Goal: Task Accomplishment & Management: Use online tool/utility

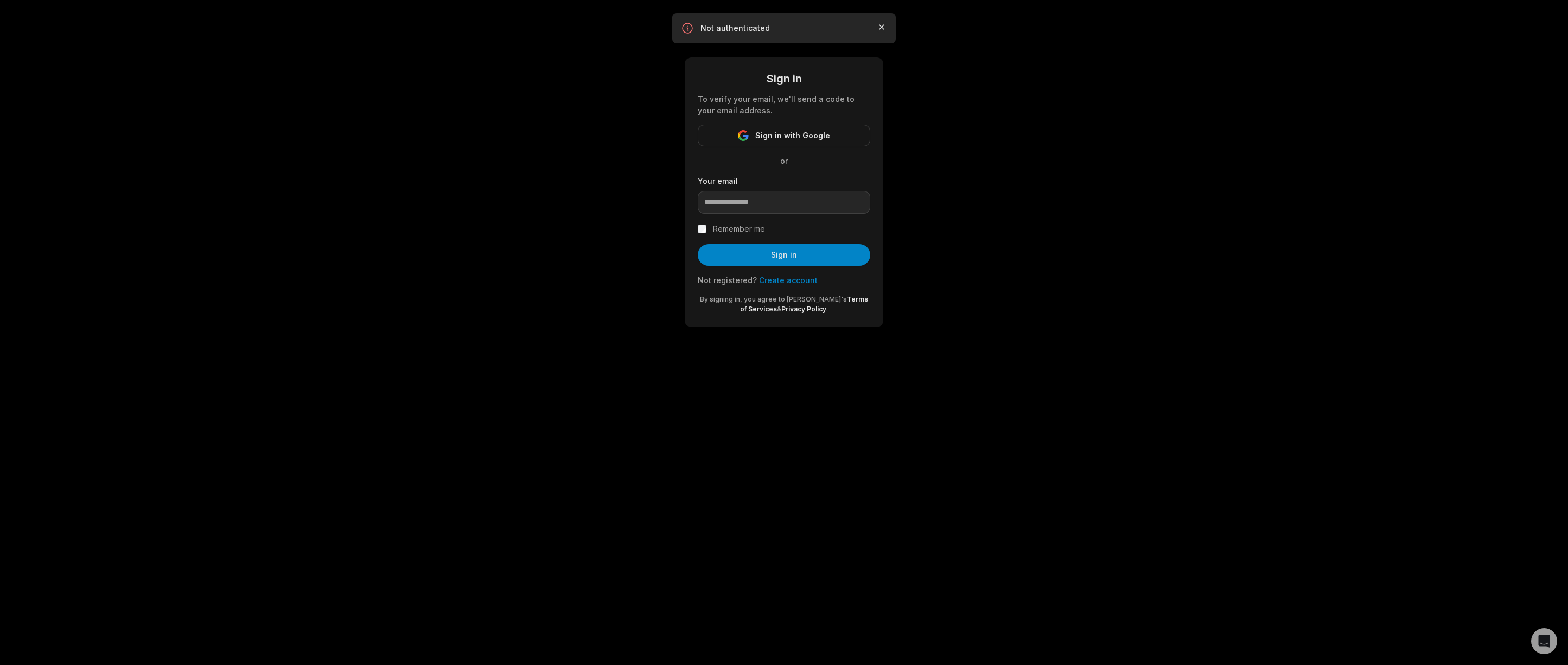
click at [881, 24] on icon "button" at bounding box center [882, 27] width 10 height 10
click at [750, 198] on input "email" at bounding box center [784, 203] width 173 height 23
click at [752, 200] on input "email" at bounding box center [784, 203] width 173 height 23
click at [927, 221] on div "Sign in To verify your email, we'll send a code to your email address. Sign in …" at bounding box center [784, 176] width 1568 height 353
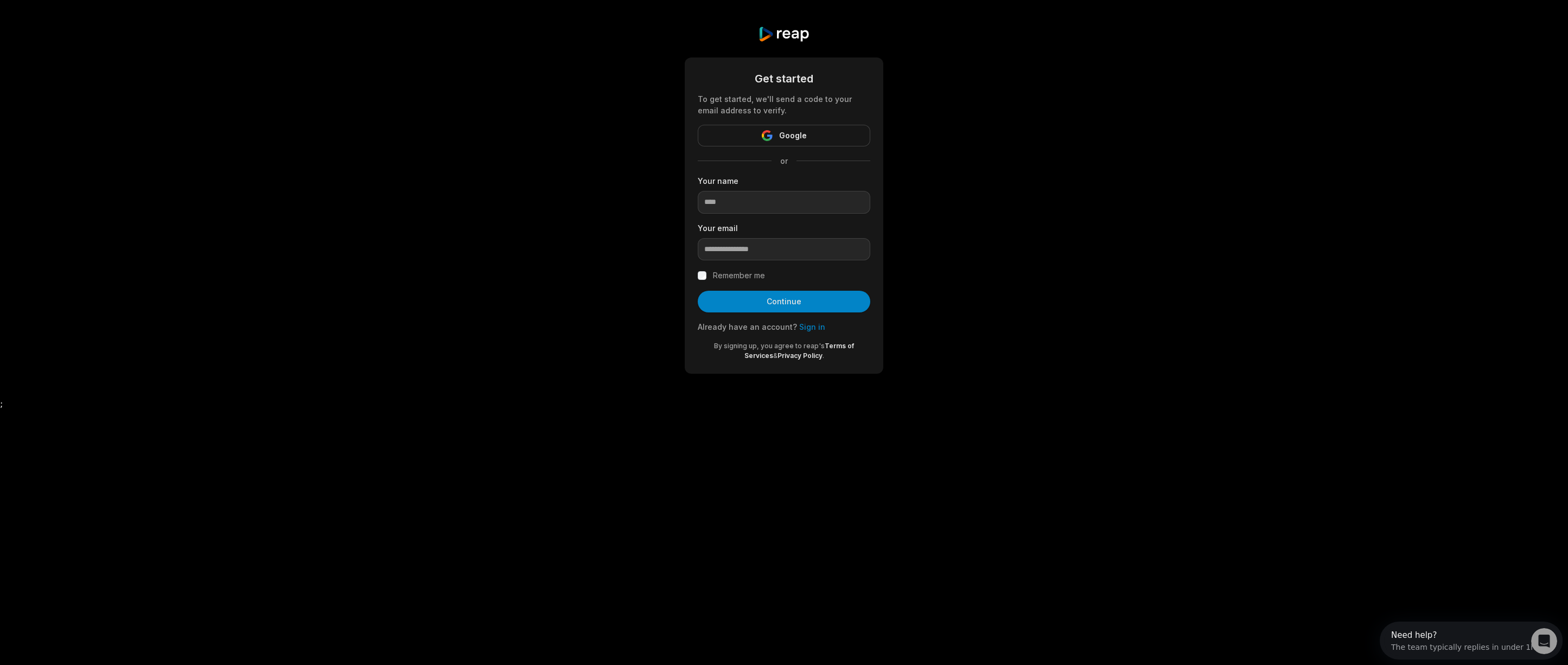
type input "**********"
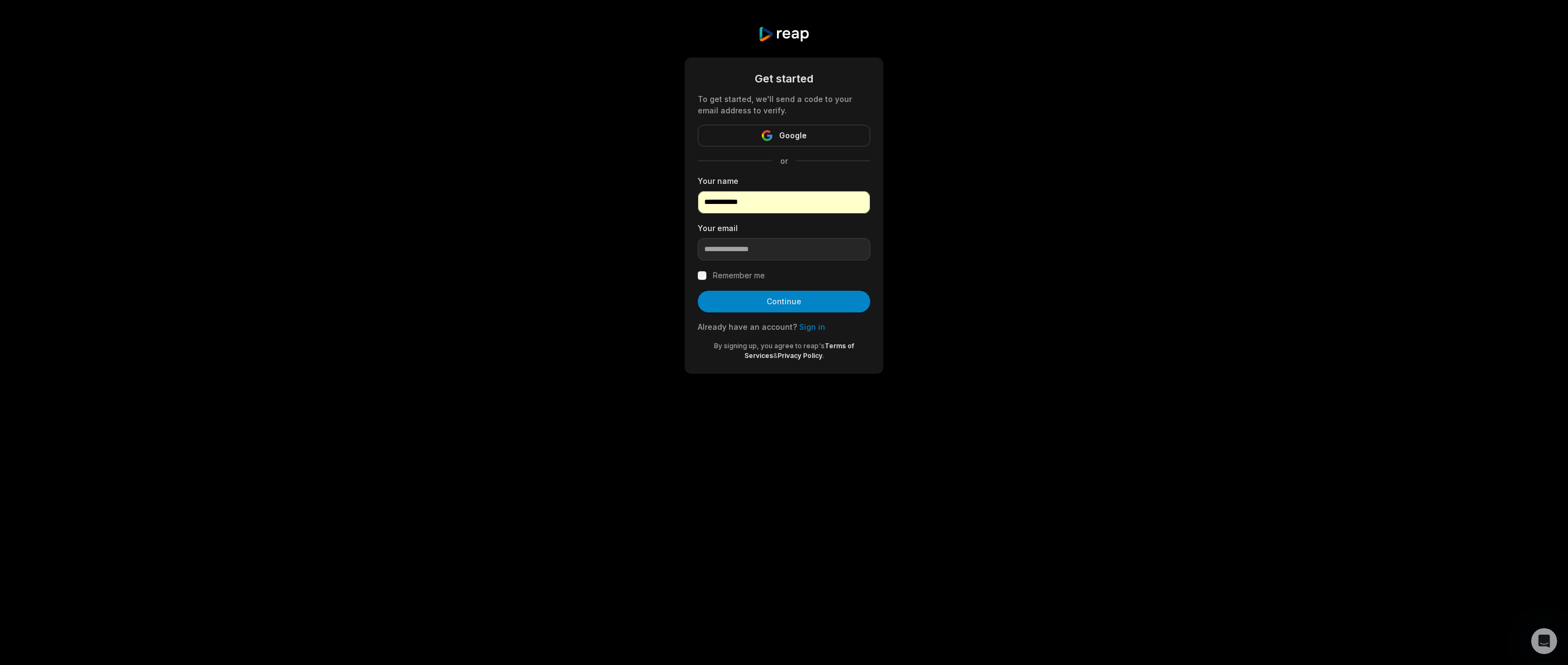
type input "**********"
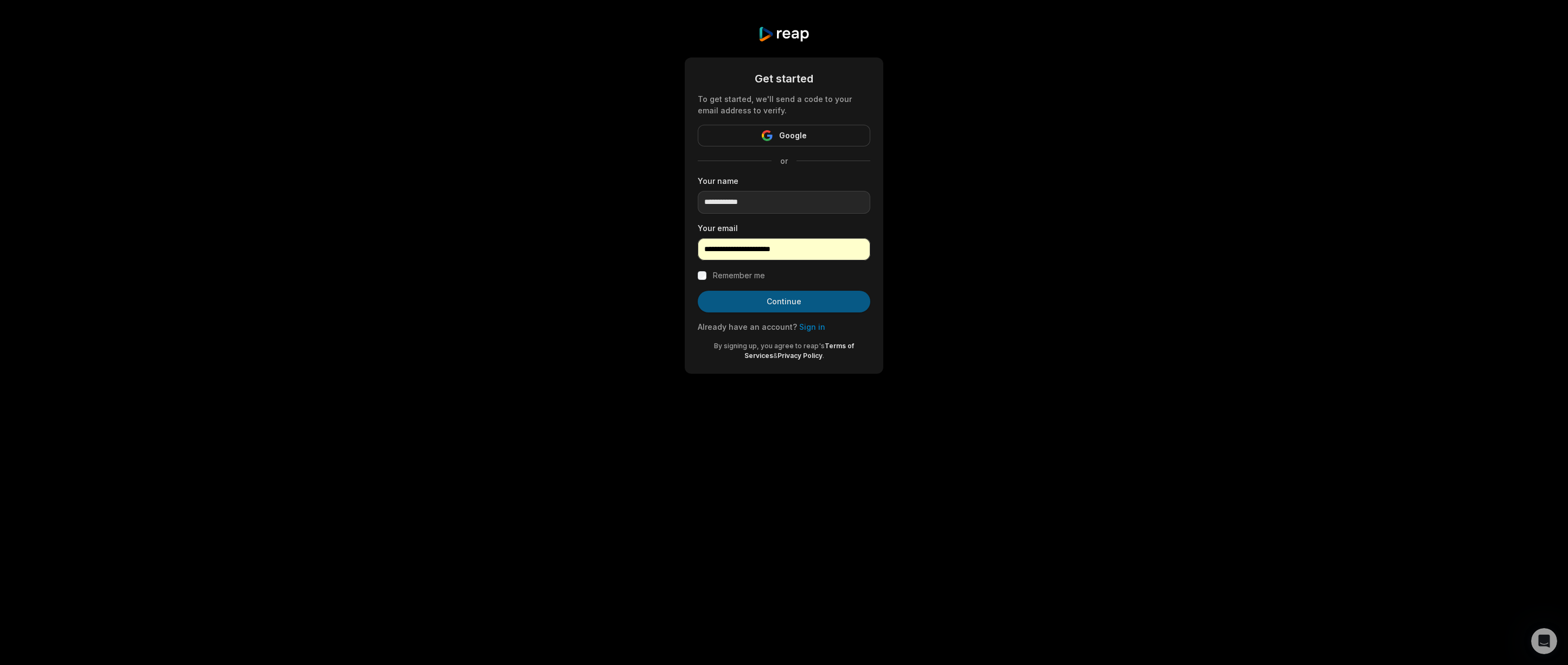
click at [820, 302] on button "Continue" at bounding box center [784, 301] width 173 height 22
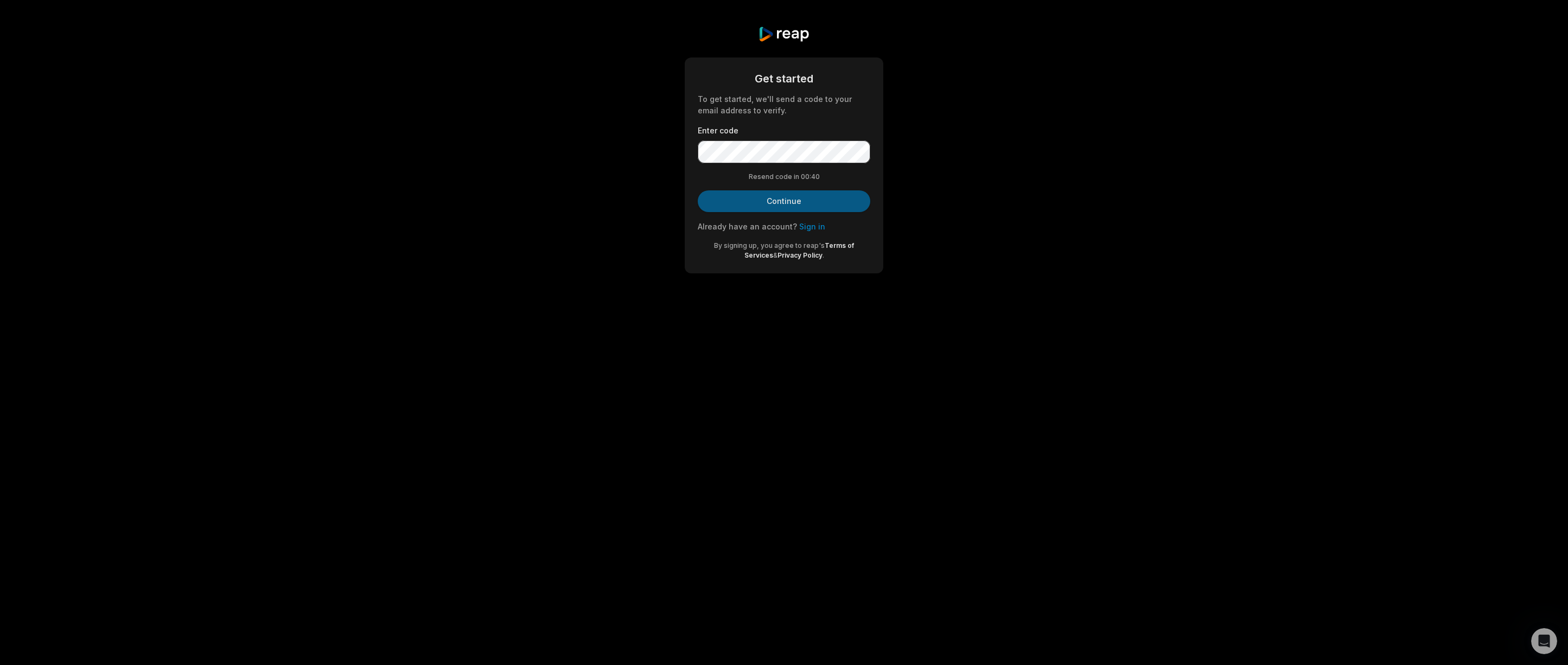
click at [793, 197] on button "Continue" at bounding box center [784, 201] width 173 height 22
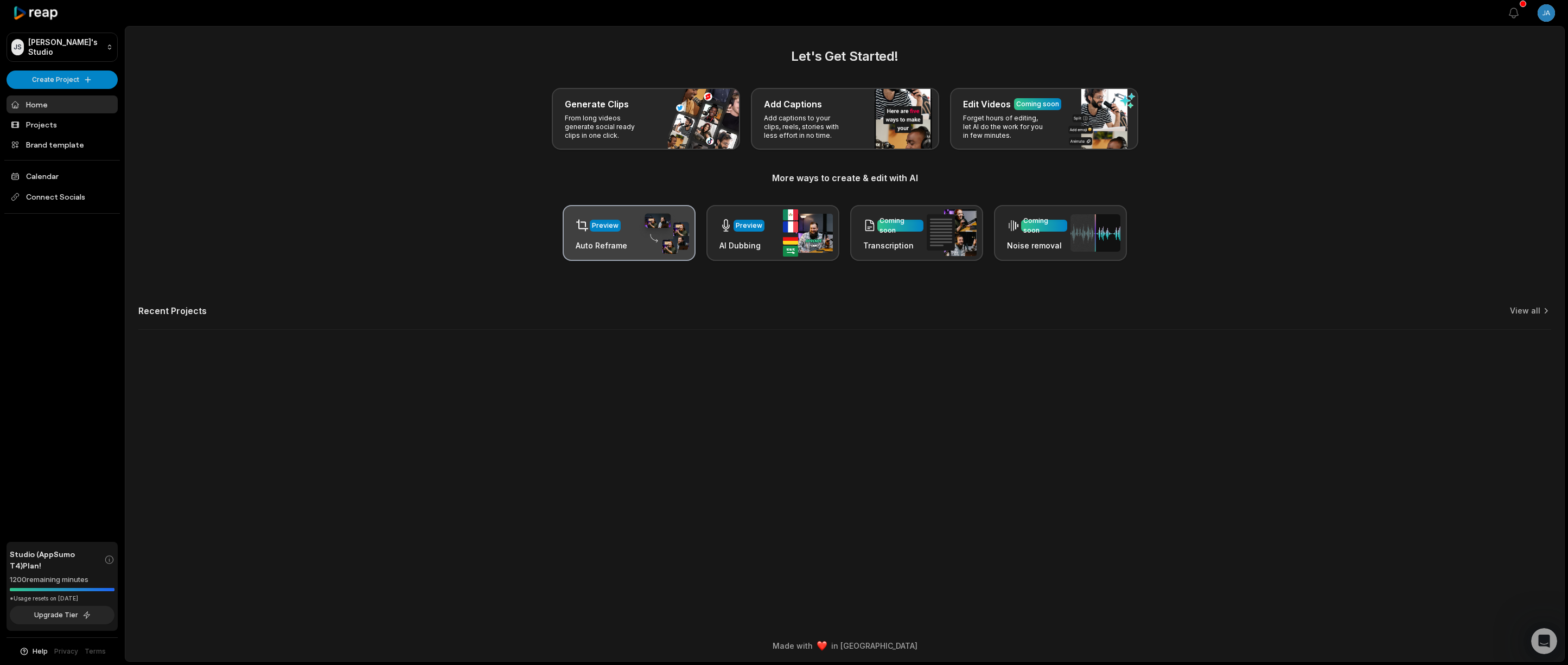
click at [642, 250] on img at bounding box center [664, 233] width 50 height 43
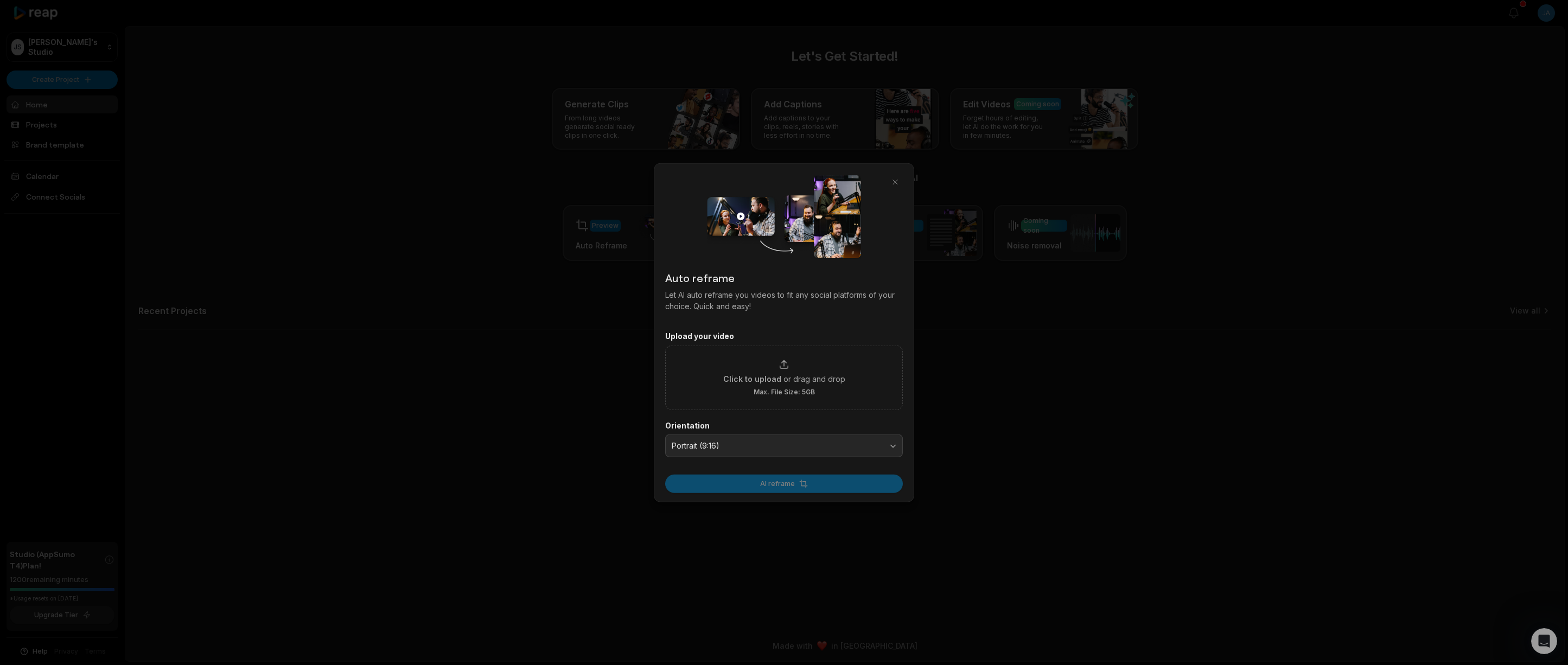
click at [978, 350] on div at bounding box center [784, 332] width 1568 height 665
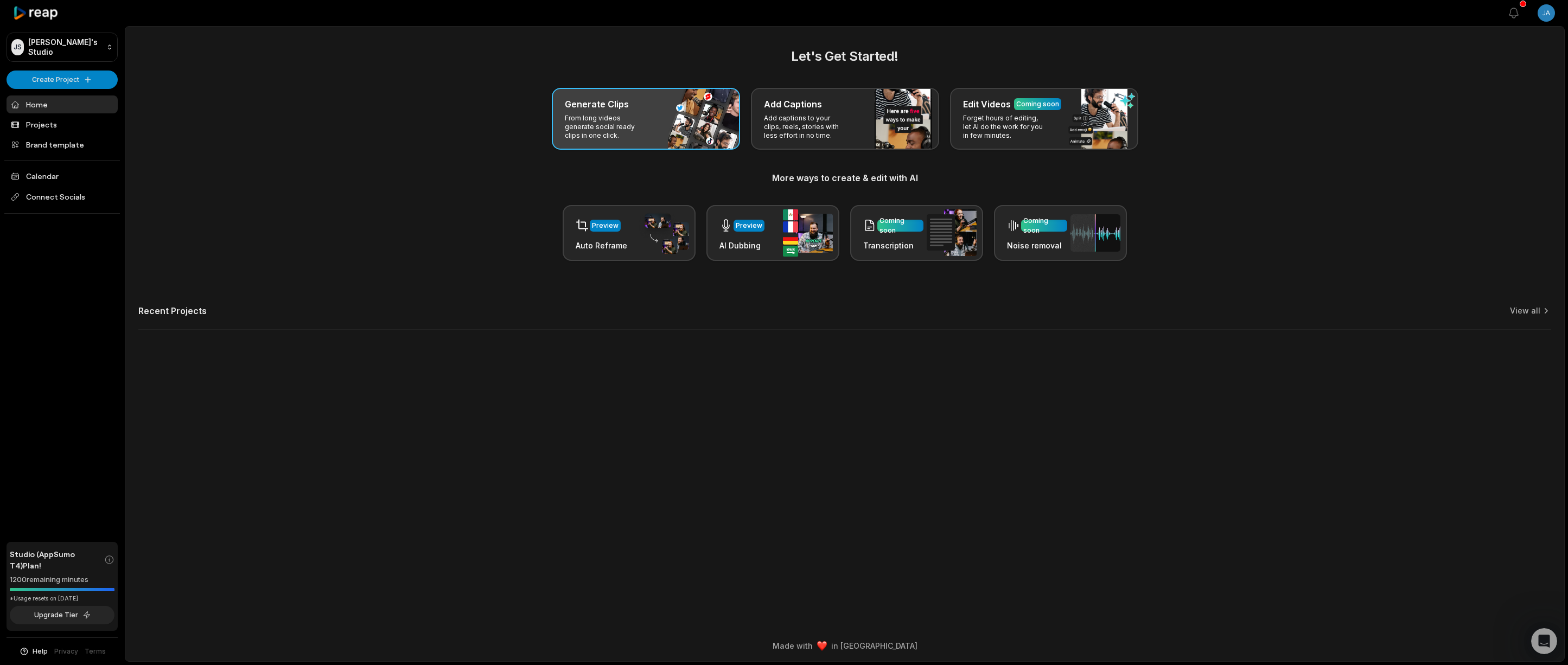
click at [678, 119] on div "Generate Clips From long videos generate social ready clips in one click." at bounding box center [646, 118] width 189 height 62
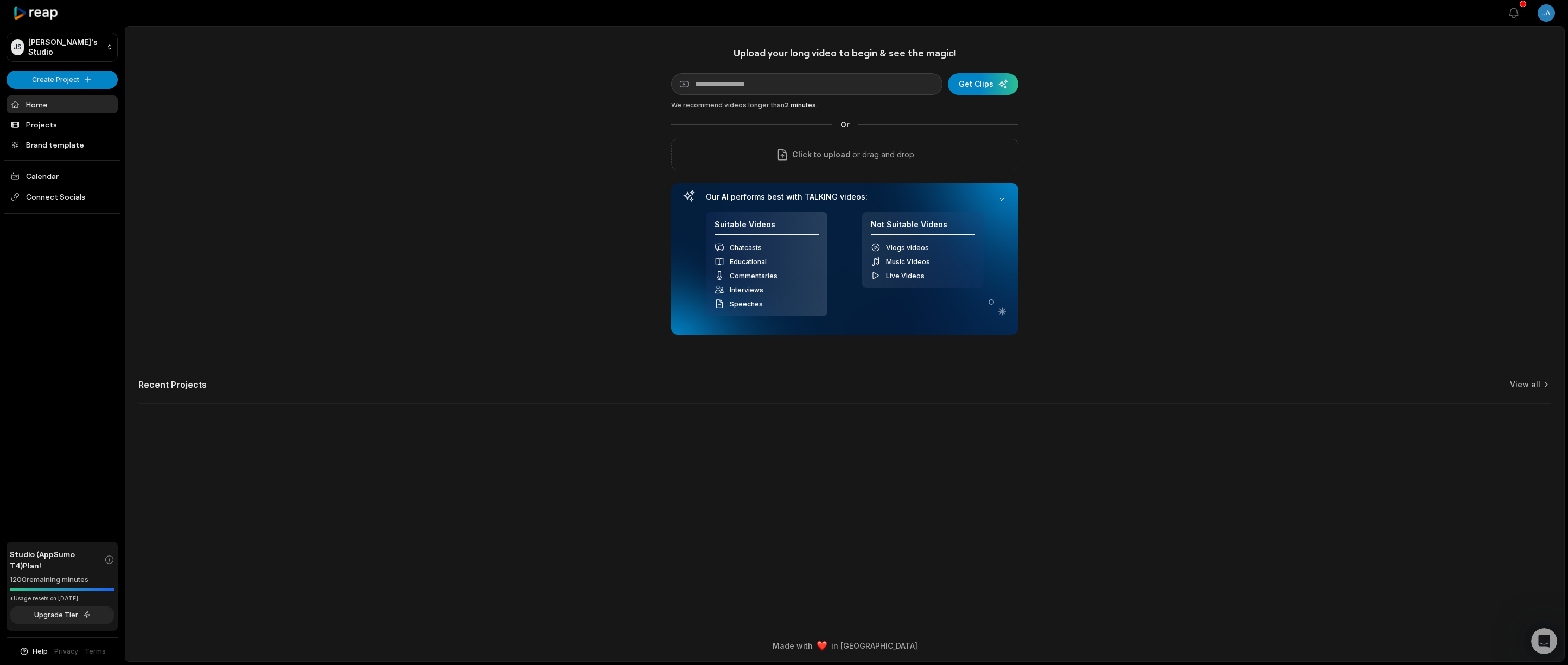
click at [69, 100] on link "Home" at bounding box center [62, 104] width 111 height 18
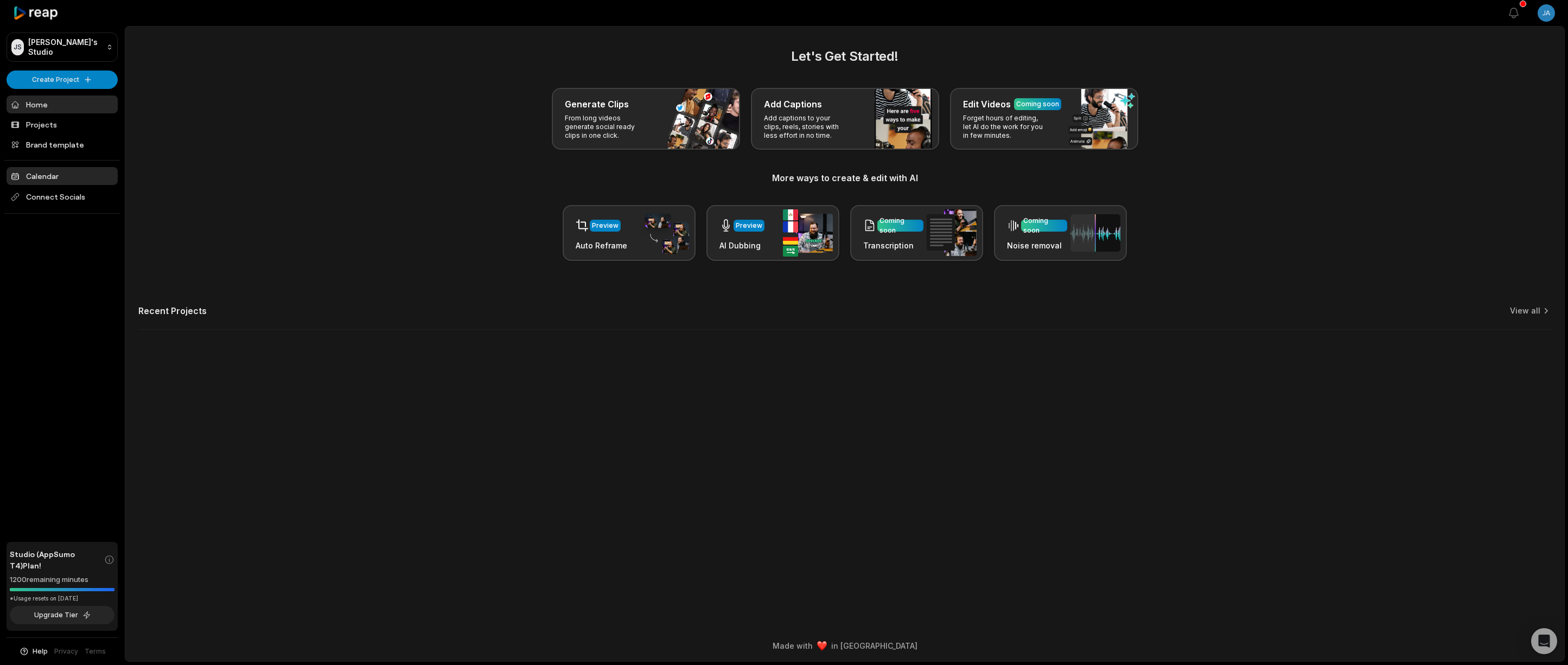
click at [39, 173] on link "Calendar" at bounding box center [62, 175] width 111 height 18
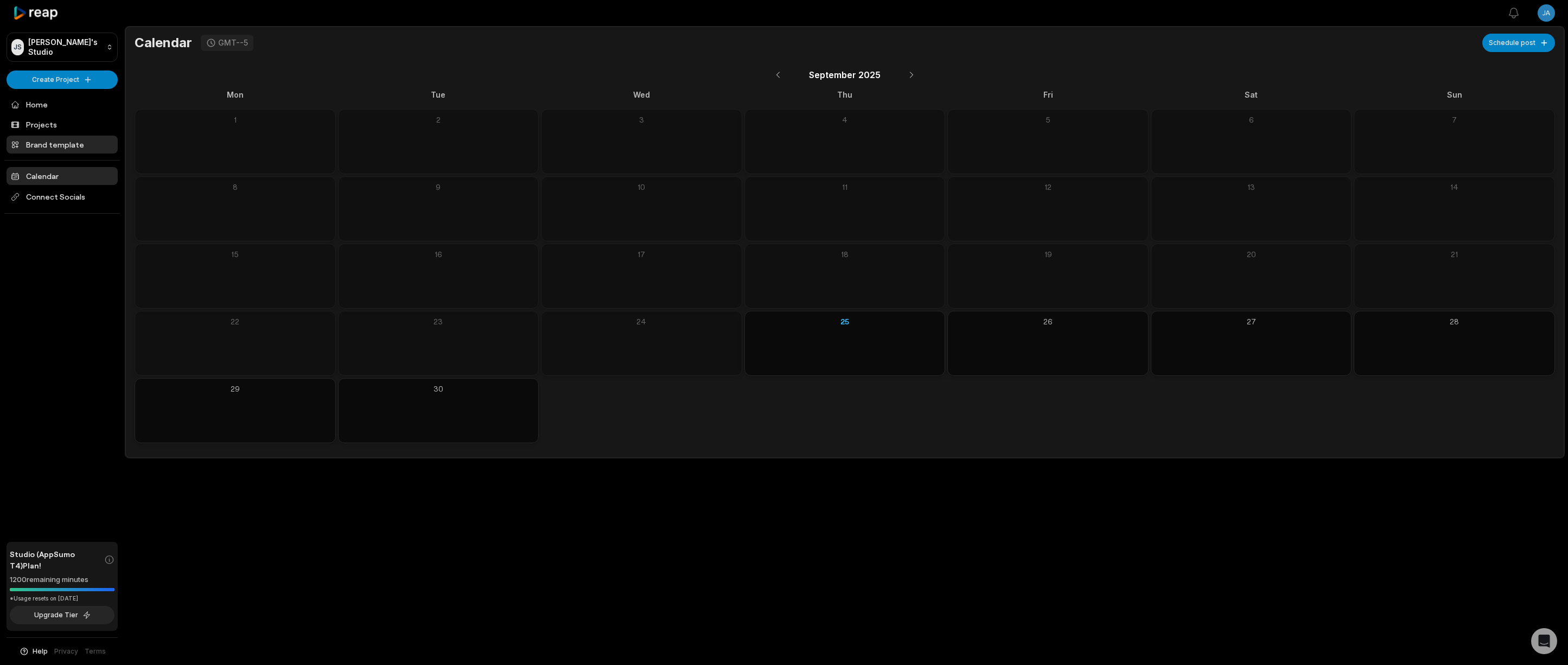
click at [77, 142] on link "Brand template" at bounding box center [62, 144] width 111 height 18
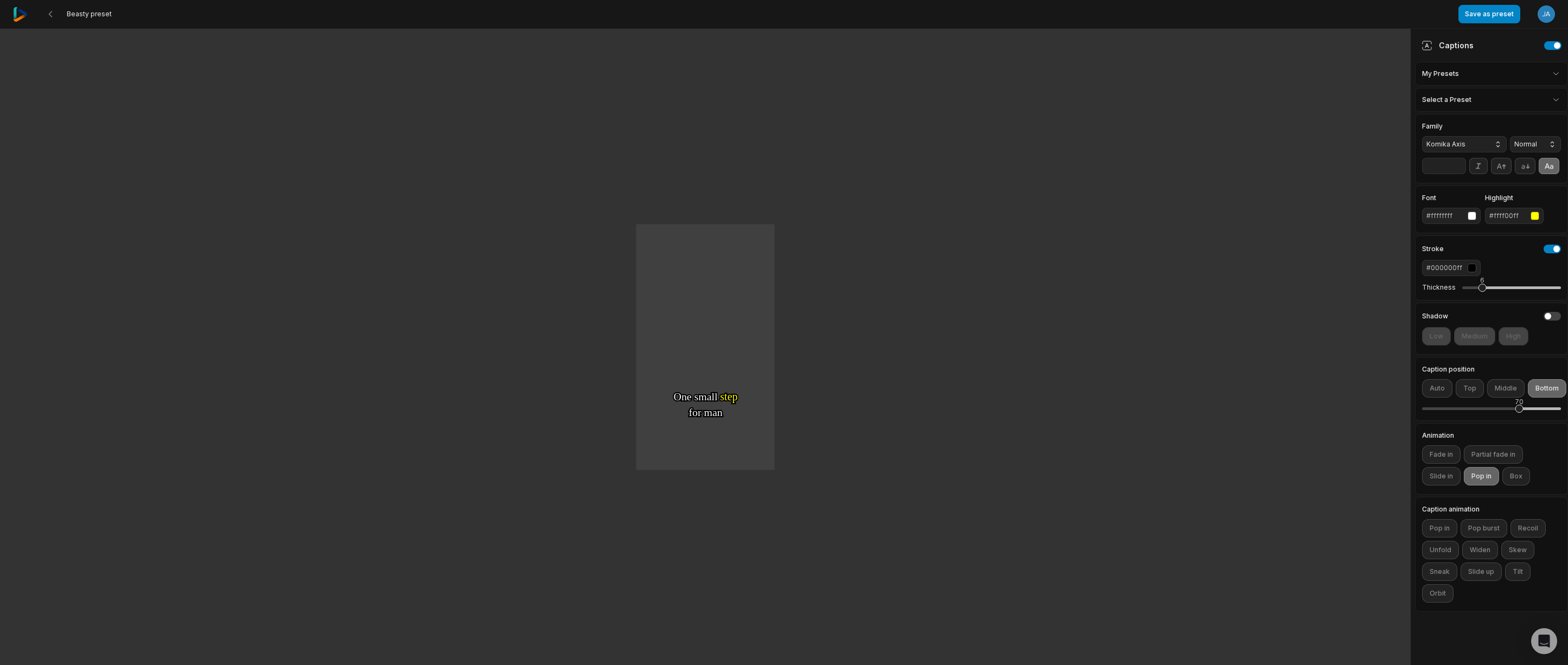
click at [1499, 99] on html "Beasty preset Save as preset Open user menu One One small small step step for f…" at bounding box center [784, 332] width 1568 height 665
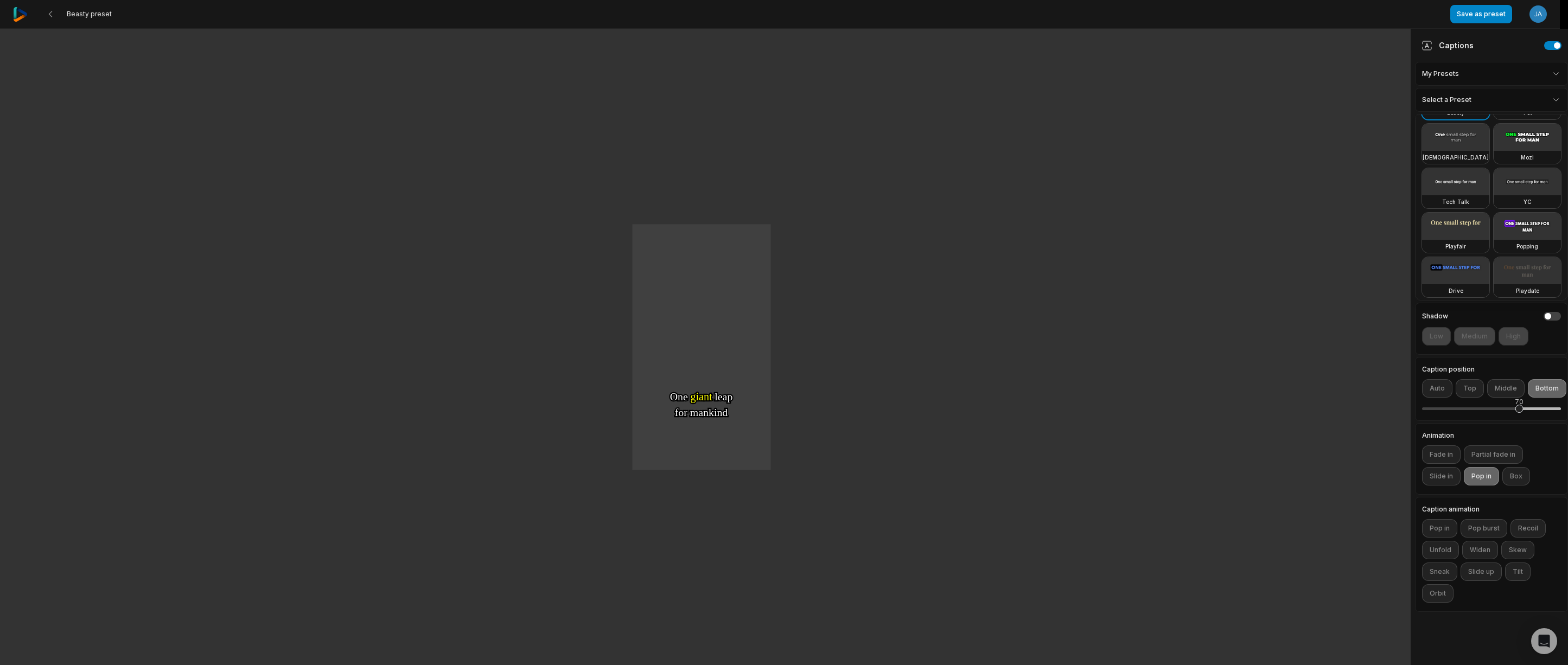
scroll to position [88, 0]
click at [1494, 149] on video at bounding box center [1527, 135] width 67 height 27
click at [1449, 102] on video at bounding box center [1455, 89] width 67 height 27
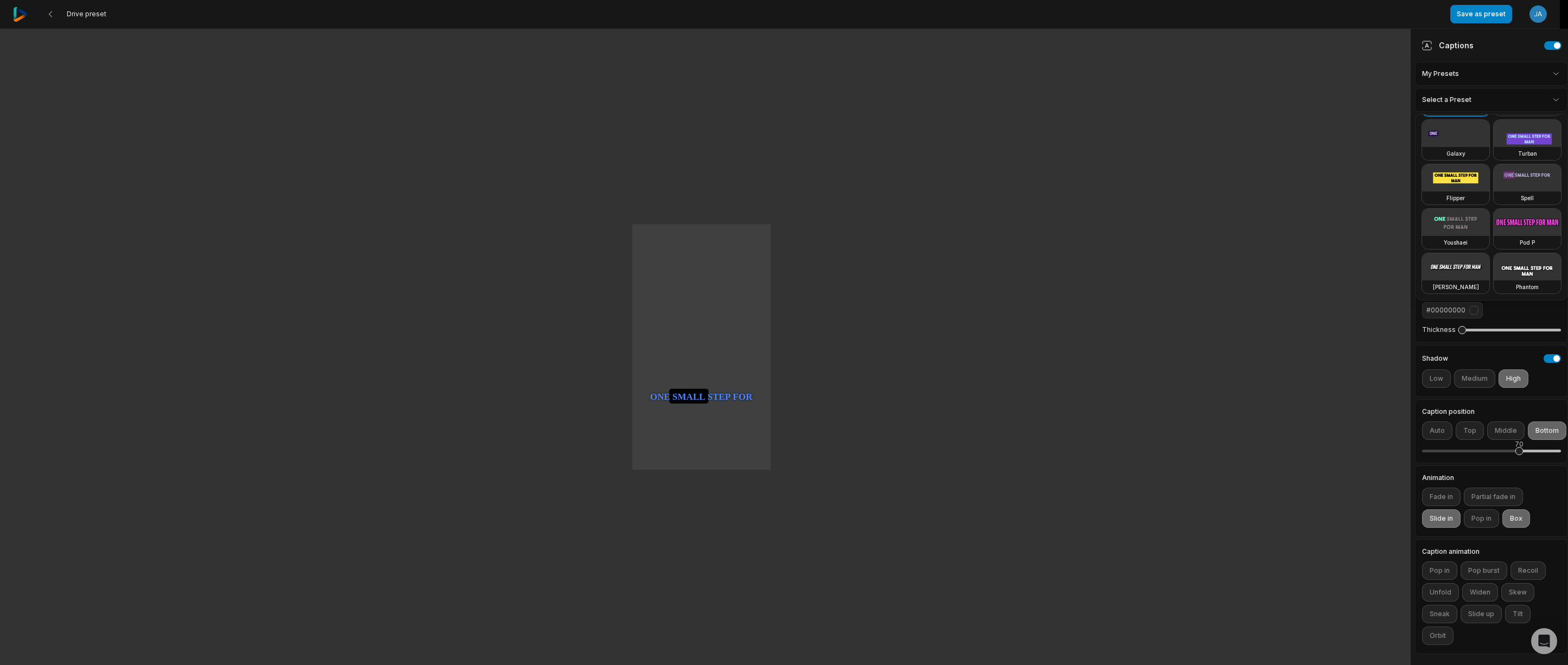
scroll to position [712, 0]
click at [1494, 275] on video at bounding box center [1527, 266] width 67 height 27
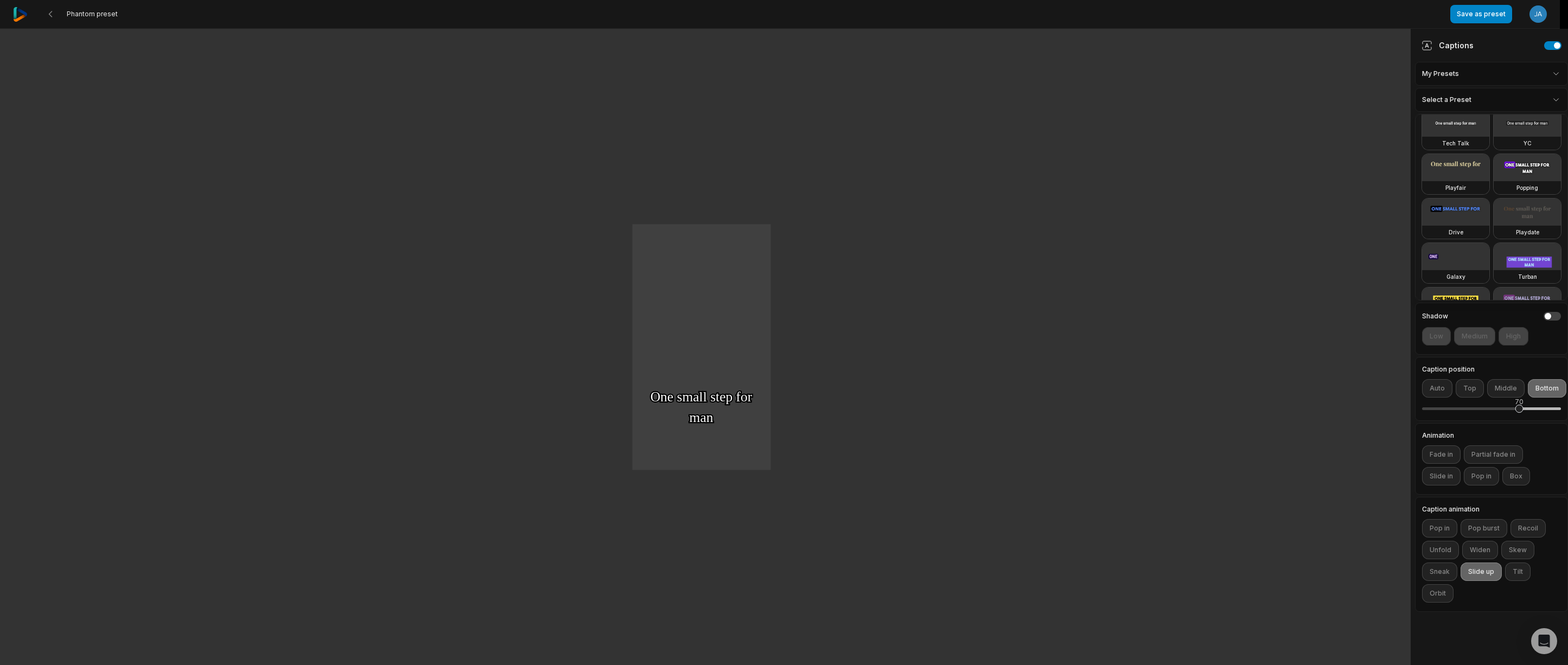
scroll to position [0, 0]
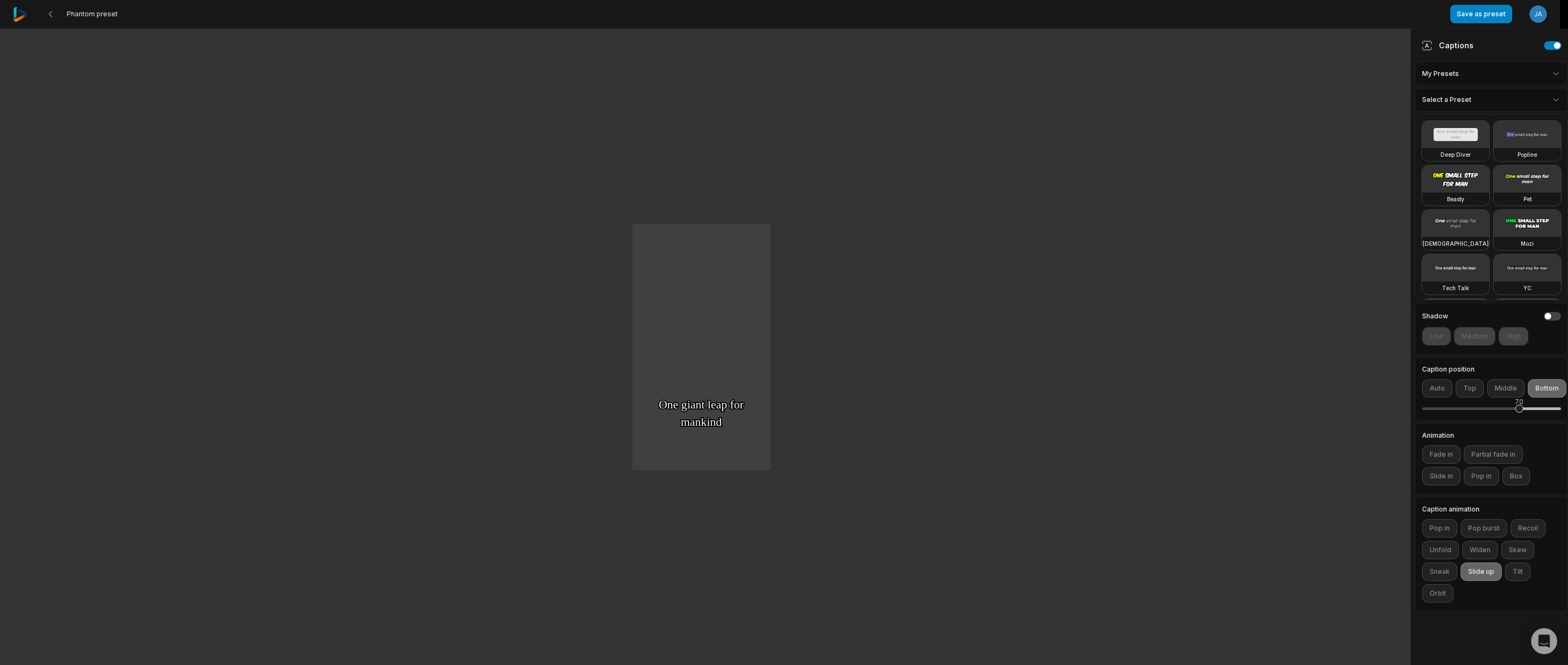
click at [1459, 149] on div "Deep Diver" at bounding box center [1455, 154] width 67 height 13
click at [1458, 204] on h3 "Beasty" at bounding box center [1456, 199] width 17 height 9
click at [1494, 192] on video at bounding box center [1527, 179] width 67 height 27
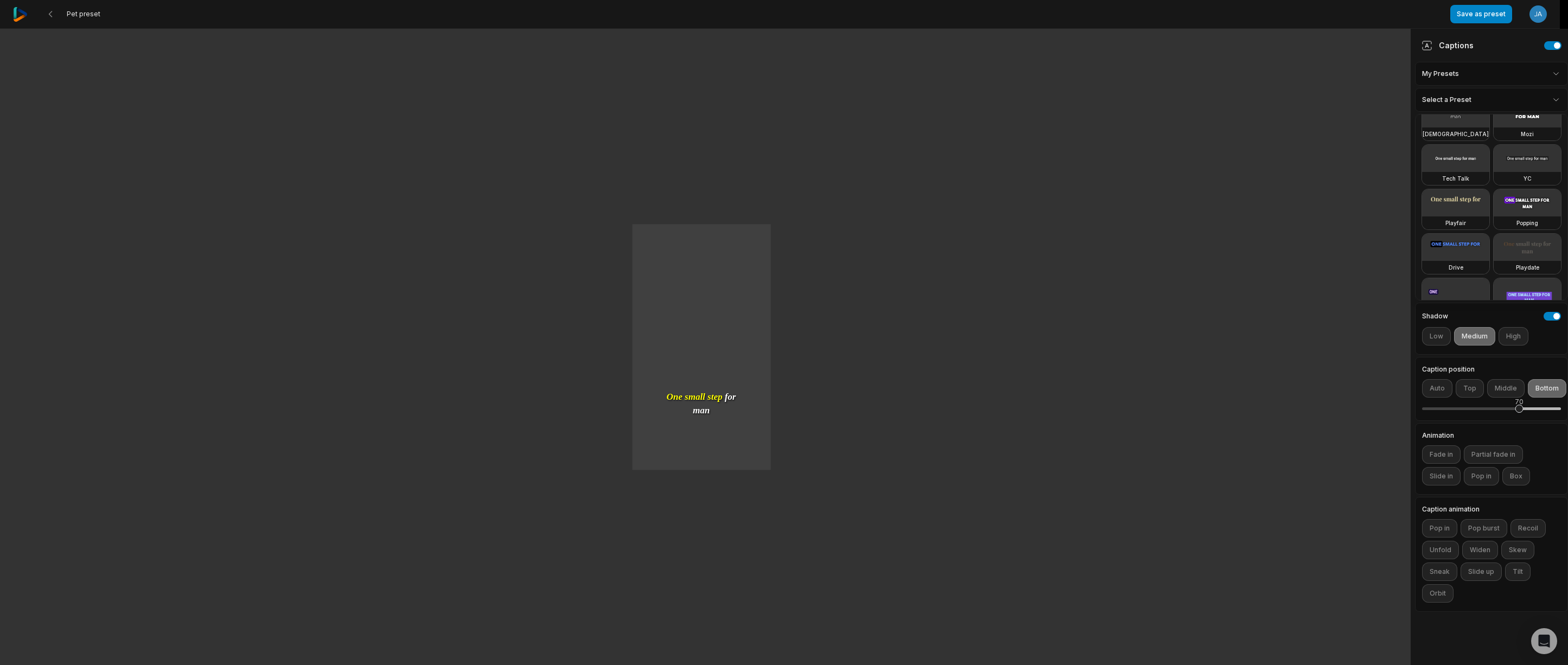
scroll to position [200, 0]
click at [1494, 81] on video at bounding box center [1527, 68] width 67 height 27
type input "**"
click at [72, 18] on html "YC preset Save as preset Open user menu One small step for man One giant leap f…" at bounding box center [784, 332] width 1568 height 665
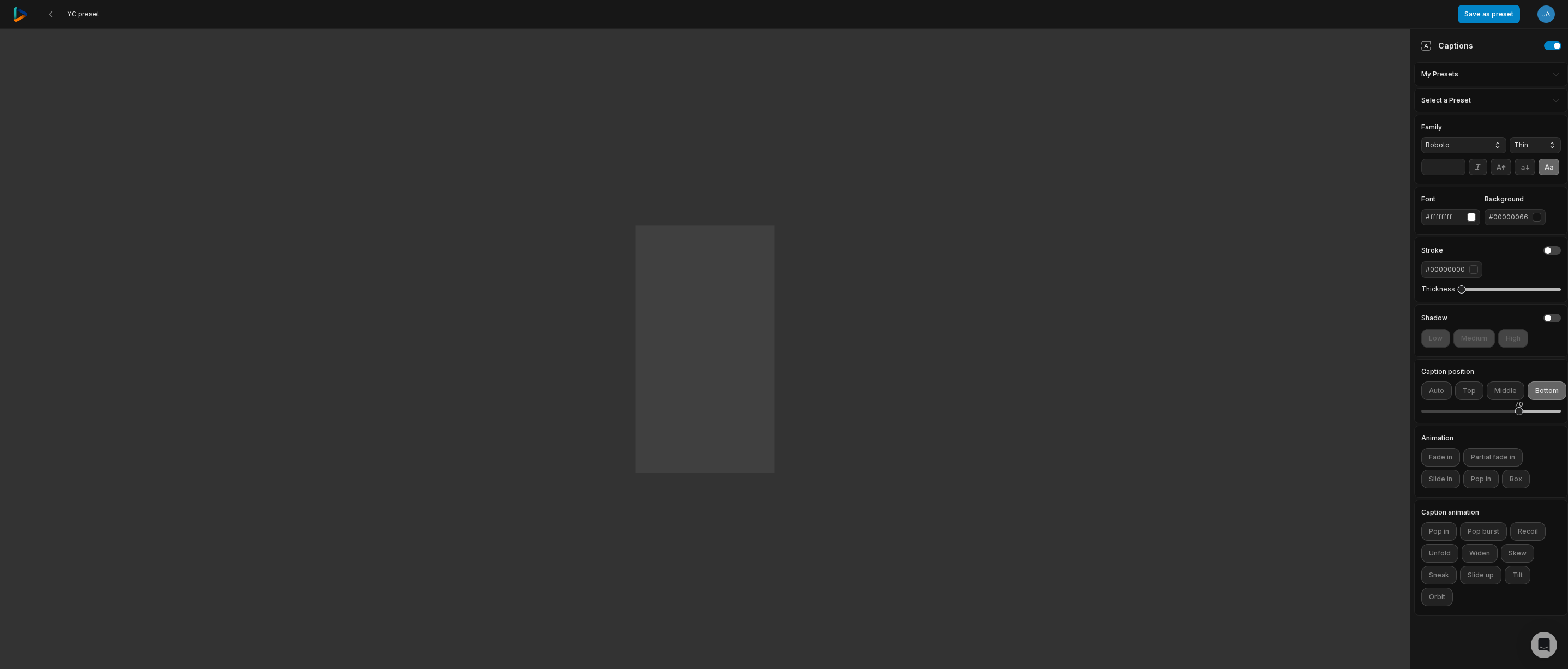
click at [75, 15] on span "YC preset" at bounding box center [83, 13] width 32 height 9
click at [53, 12] on icon at bounding box center [50, 13] width 9 height 9
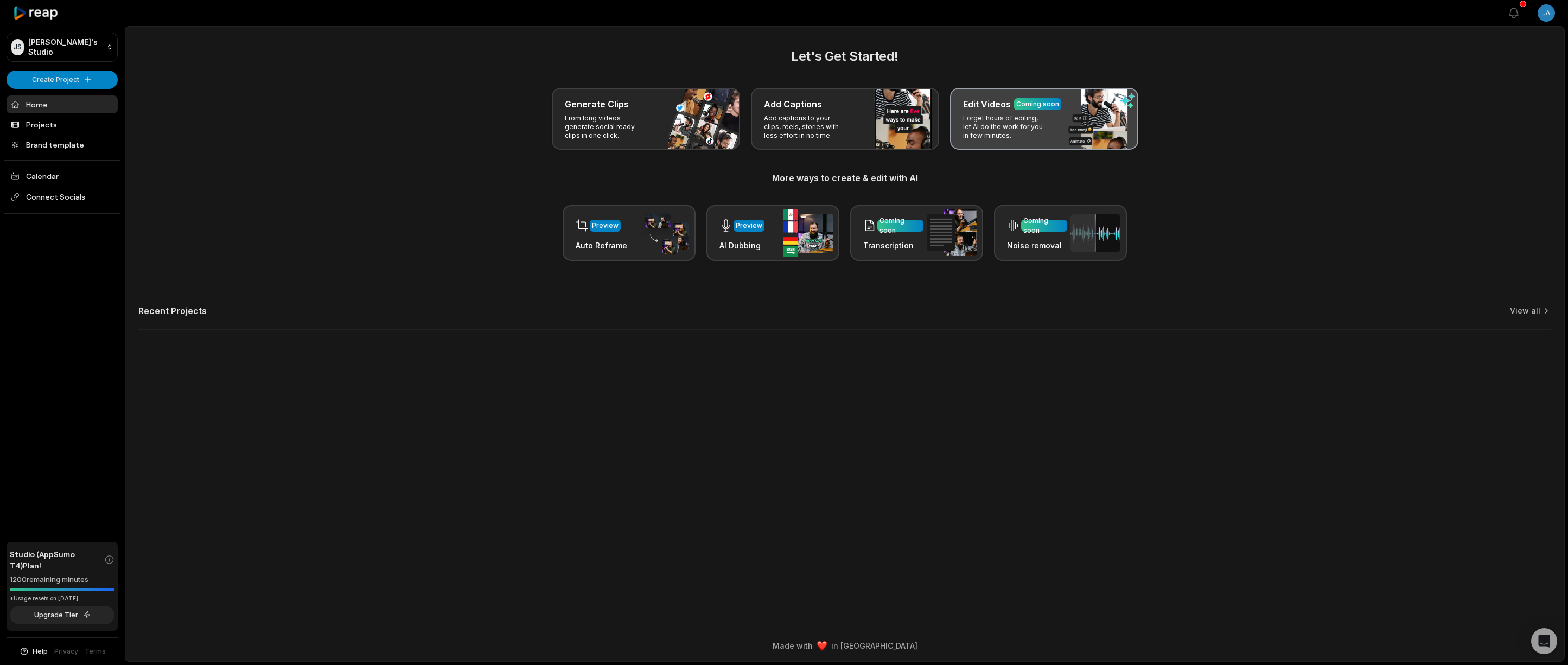
click at [998, 121] on p "Forget hours of editing, let AI do the work for you in few minutes." at bounding box center [1005, 126] width 84 height 26
click at [1011, 128] on p "Forget hours of editing, let AI do the work for you in few minutes." at bounding box center [1005, 126] width 84 height 26
